Goal: Task Accomplishment & Management: Manage account settings

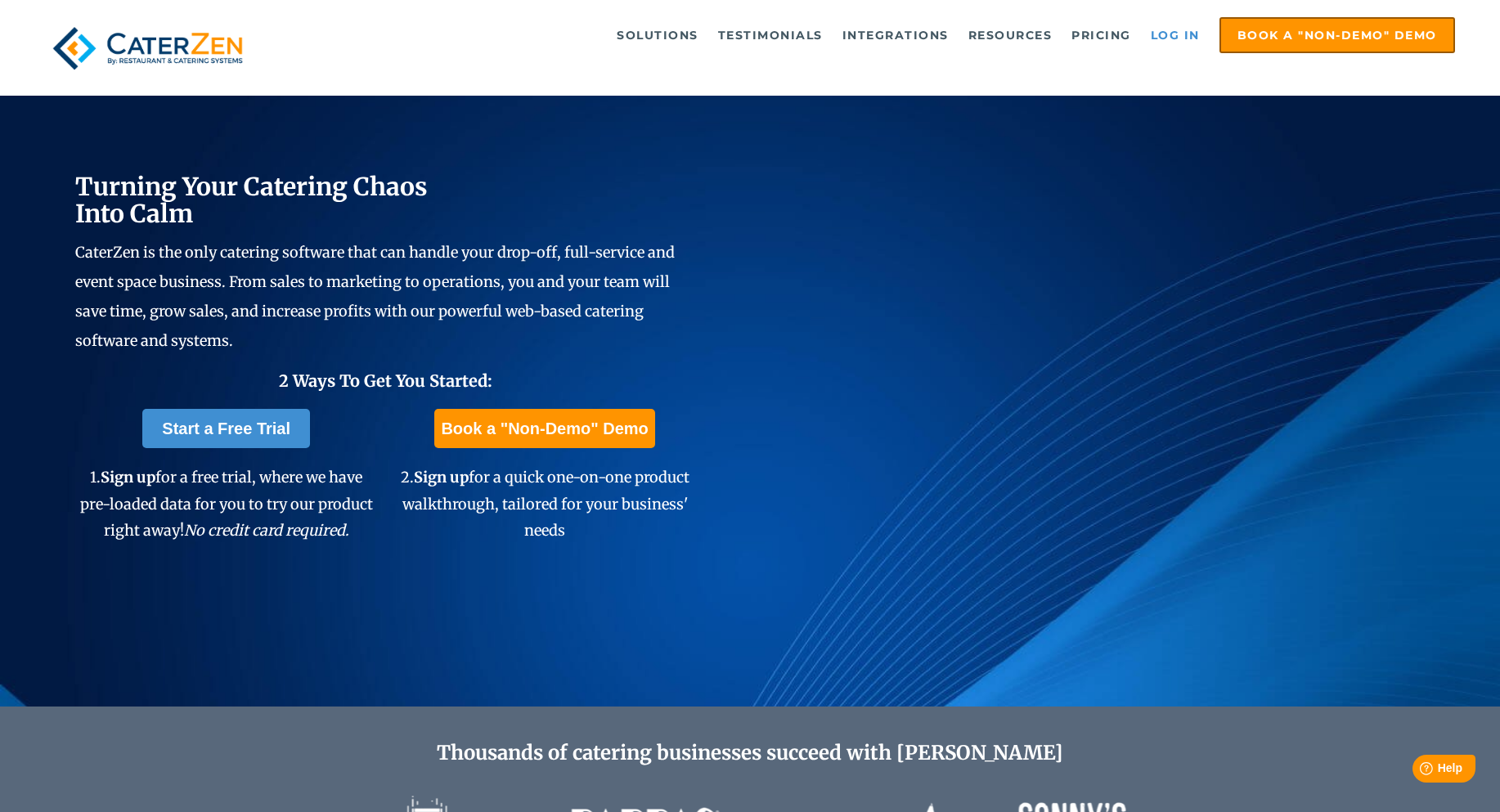
click at [1164, 47] on link "Log in" at bounding box center [1175, 35] width 65 height 33
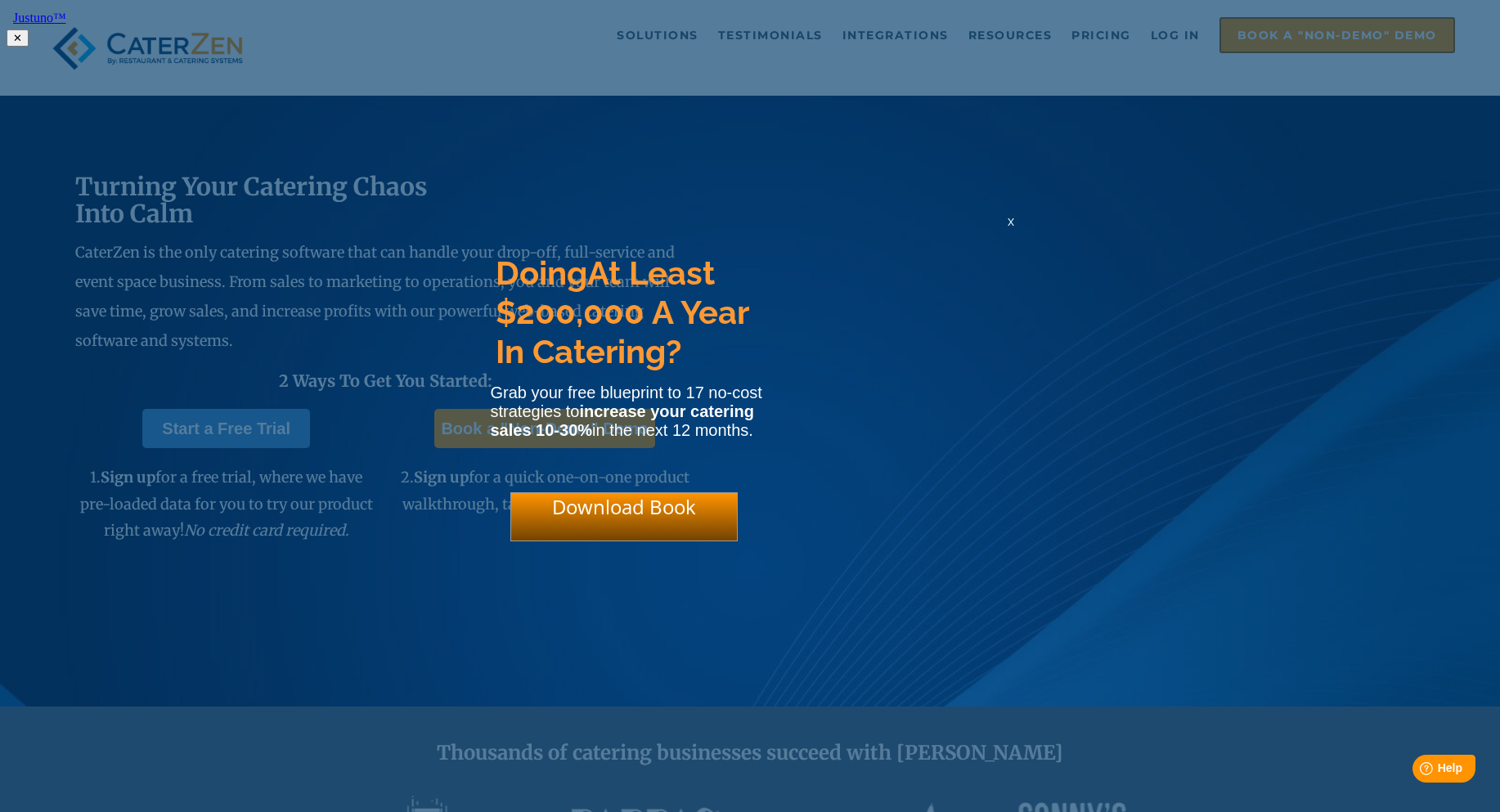
click at [1008, 226] on span "x" at bounding box center [1011, 221] width 7 height 16
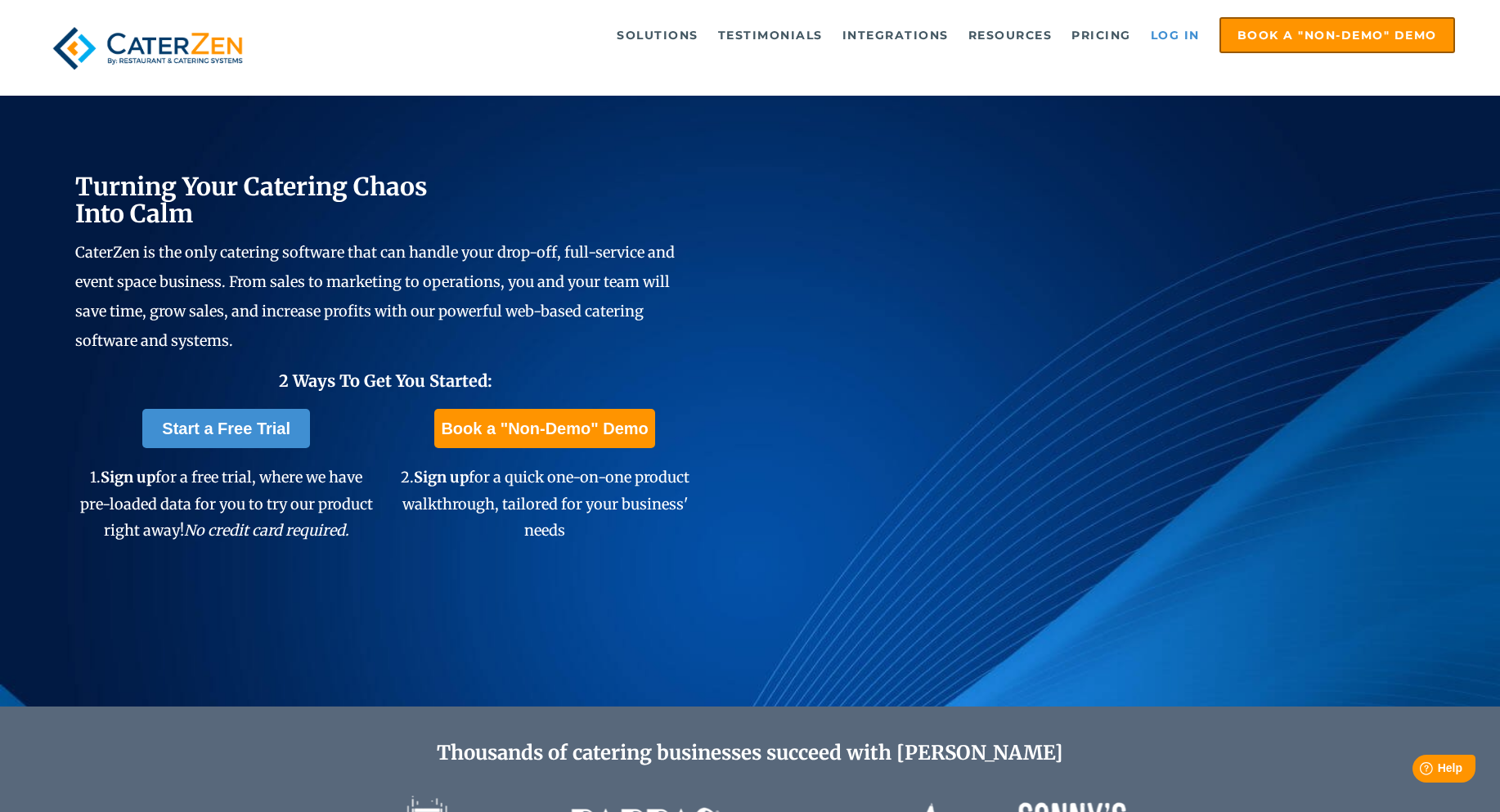
click at [1173, 31] on link "Log in" at bounding box center [1175, 35] width 65 height 33
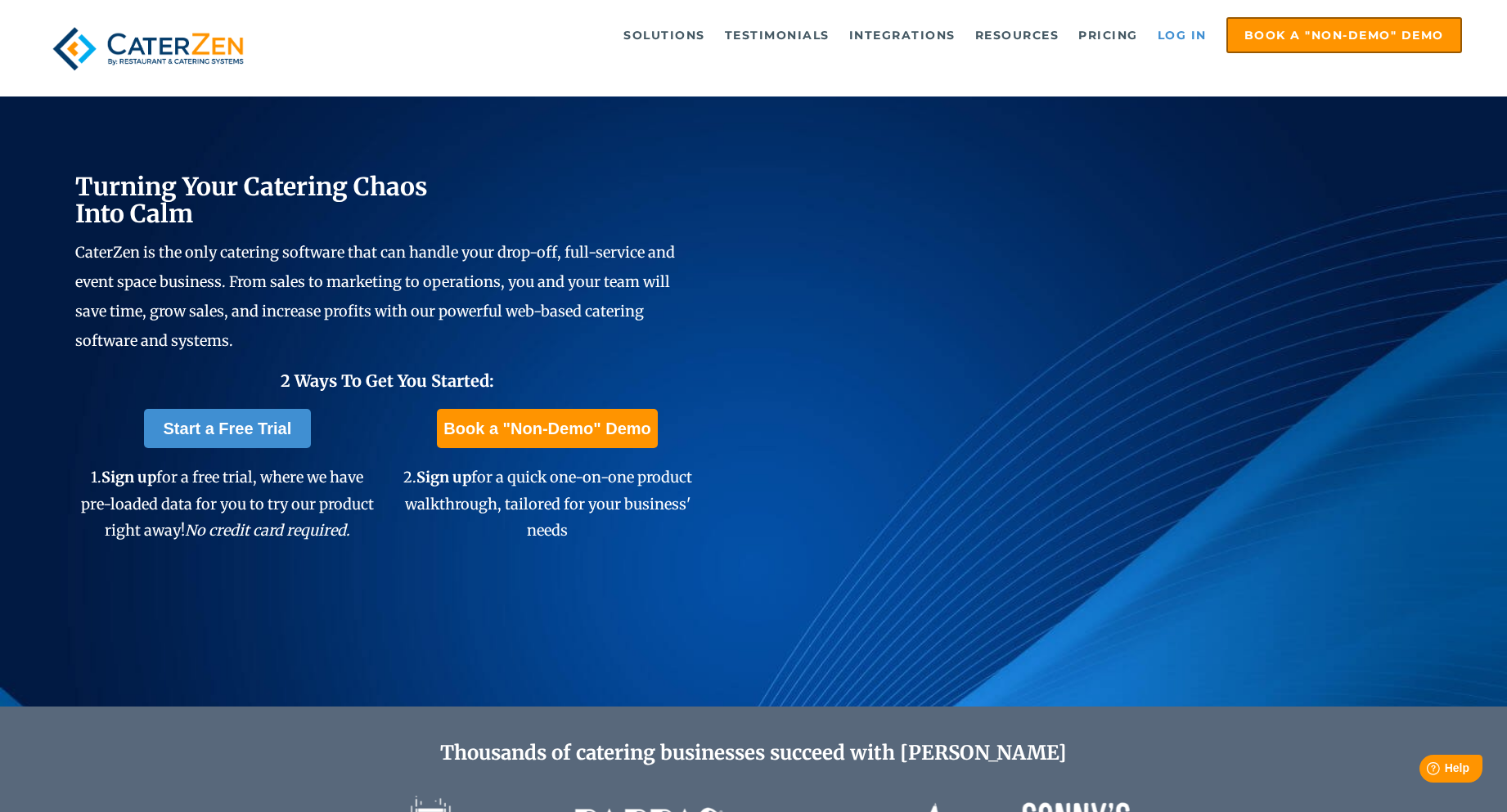
click at [1162, 25] on link "Log in" at bounding box center [1182, 35] width 65 height 33
click at [1171, 25] on link "Log in" at bounding box center [1182, 35] width 65 height 33
click at [1203, 45] on link "Log in" at bounding box center [1182, 35] width 65 height 33
click at [1180, 37] on link "Log in" at bounding box center [1182, 35] width 65 height 33
